Goal: Find specific page/section

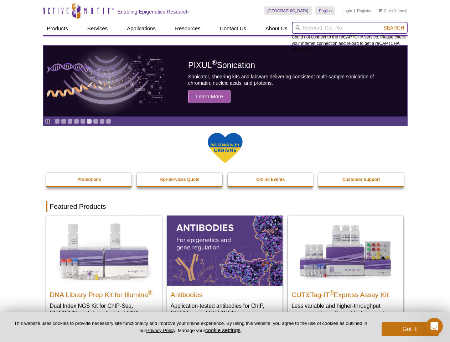
click at [350, 28] on input "search" at bounding box center [350, 28] width 116 height 12
click at [394, 28] on span "Search" at bounding box center [394, 28] width 21 height 6
click at [47, 121] on icon "Pause" at bounding box center [47, 121] width 5 height 5
click at [57, 121] on link "Go to slide 1" at bounding box center [57, 121] width 5 height 5
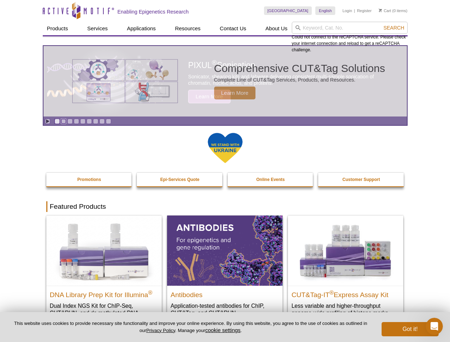
click at [63, 121] on link "Go to slide 2" at bounding box center [63, 121] width 5 height 5
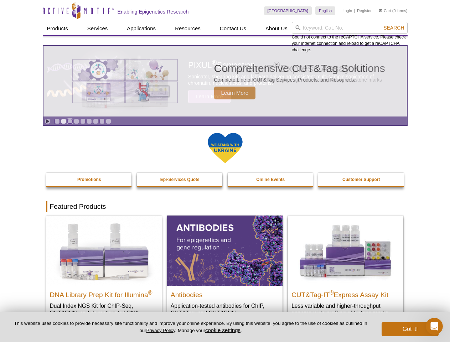
click at [70, 121] on link "Go to slide 3" at bounding box center [69, 121] width 5 height 5
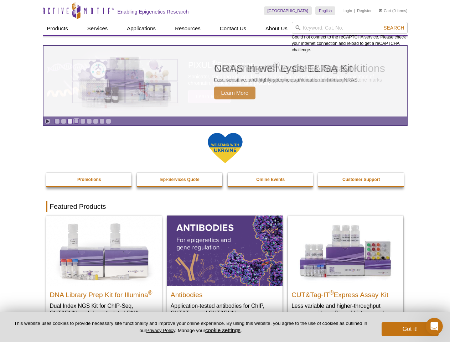
click at [76, 121] on link "Go to slide 4" at bounding box center [76, 121] width 5 height 5
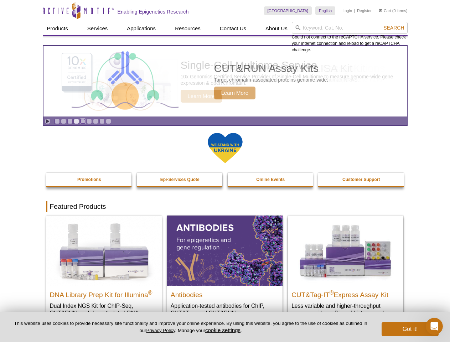
click at [83, 121] on link "Go to slide 5" at bounding box center [82, 121] width 5 height 5
click at [89, 121] on link "Go to slide 6" at bounding box center [89, 121] width 5 height 5
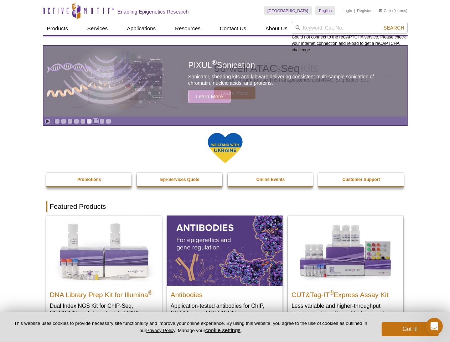
click at [96, 121] on link "Go to slide 7" at bounding box center [95, 121] width 5 height 5
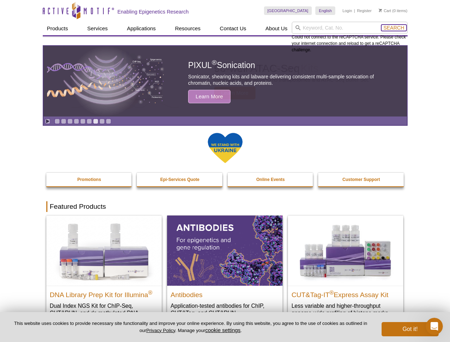
click at [394, 28] on span "Search" at bounding box center [394, 28] width 21 height 6
